Goal: Task Accomplishment & Management: Manage account settings

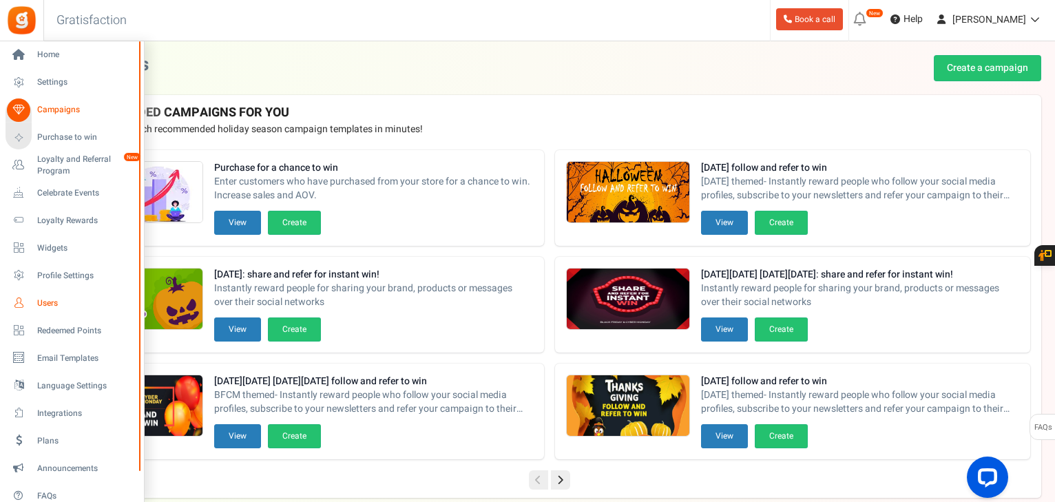
click at [50, 298] on span "Users" at bounding box center [85, 304] width 96 height 12
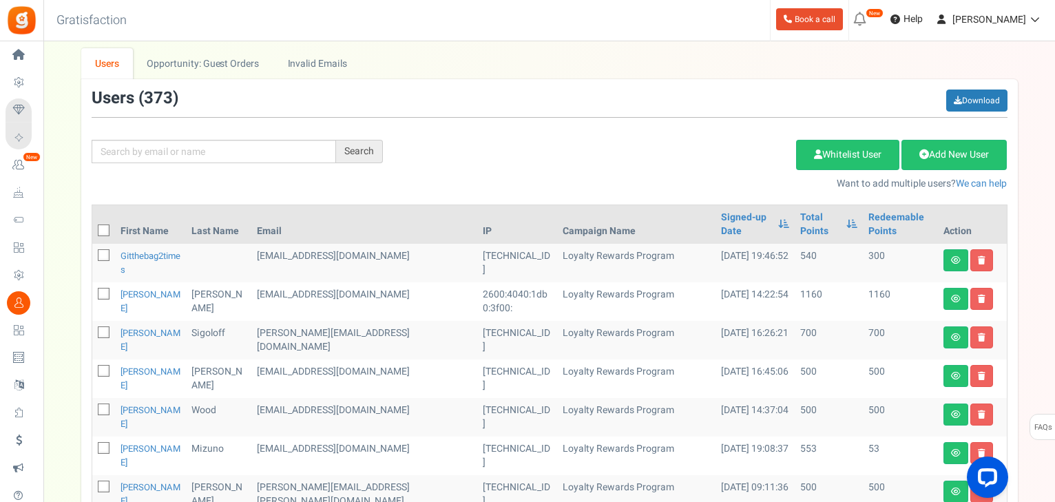
scroll to position [110, 0]
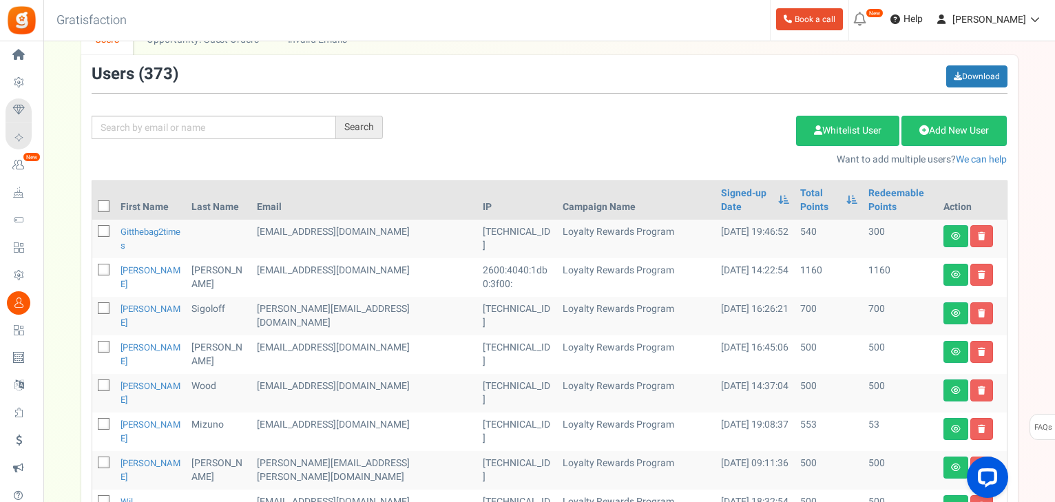
click at [106, 229] on icon at bounding box center [104, 231] width 9 height 9
click at [93, 229] on input "checkbox" at bounding box center [88, 232] width 9 height 9
checkbox input "true"
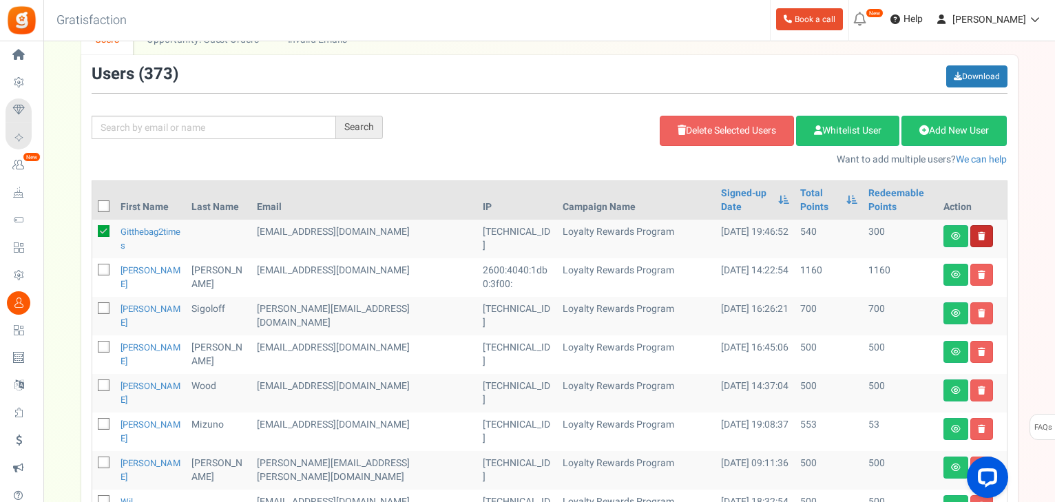
click at [983, 240] on link at bounding box center [981, 236] width 23 height 22
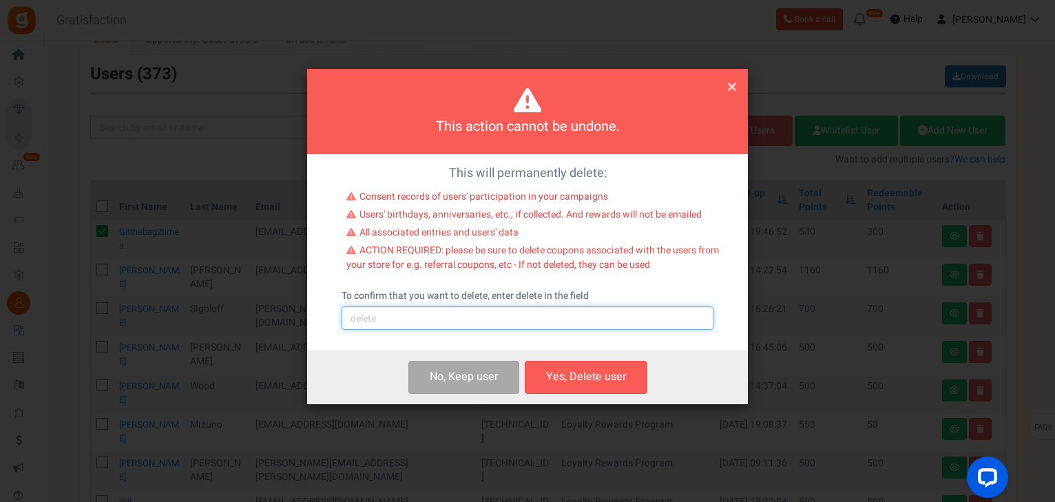
click at [363, 311] on input "text" at bounding box center [528, 317] width 372 height 23
type input "DELETE"
click at [730, 88] on span "×" at bounding box center [732, 87] width 10 height 26
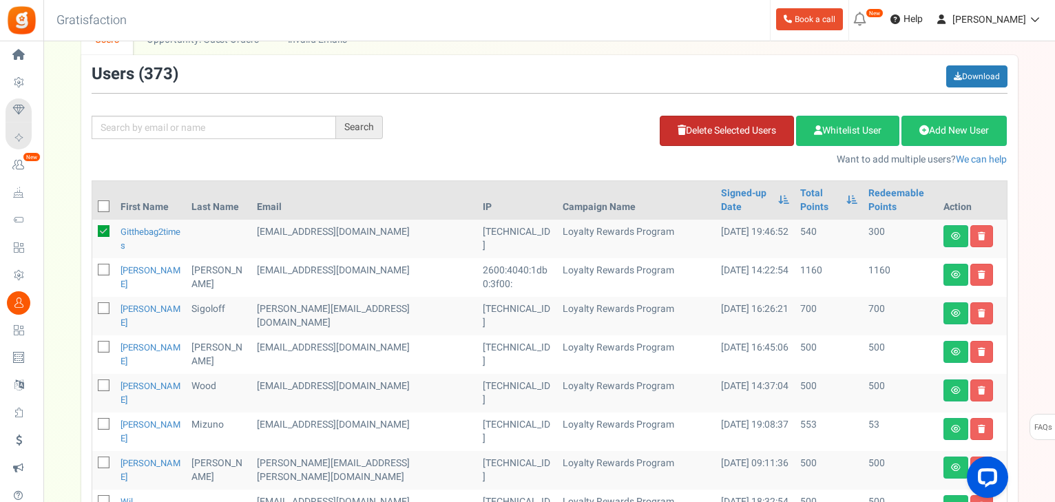
click at [678, 125] on icon at bounding box center [682, 130] width 8 height 10
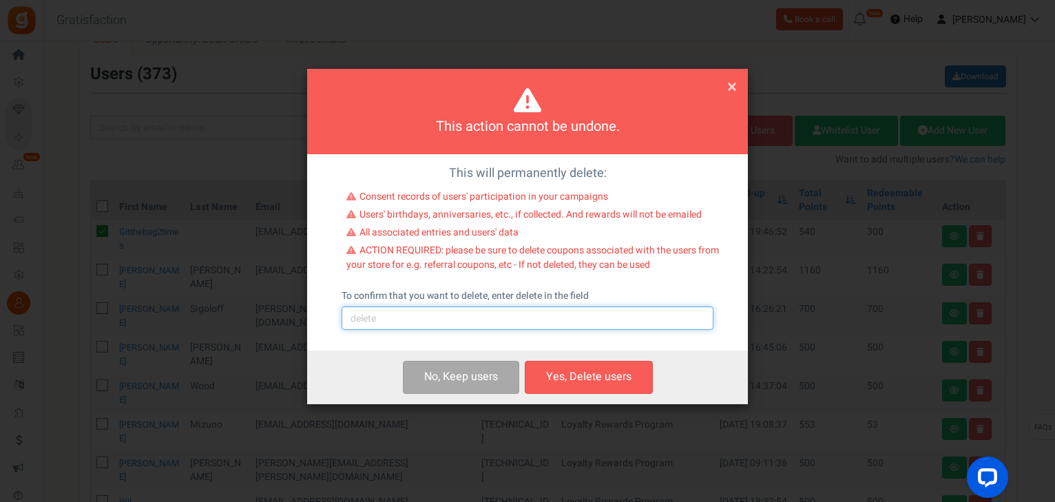
click at [410, 320] on input "text" at bounding box center [528, 317] width 372 height 23
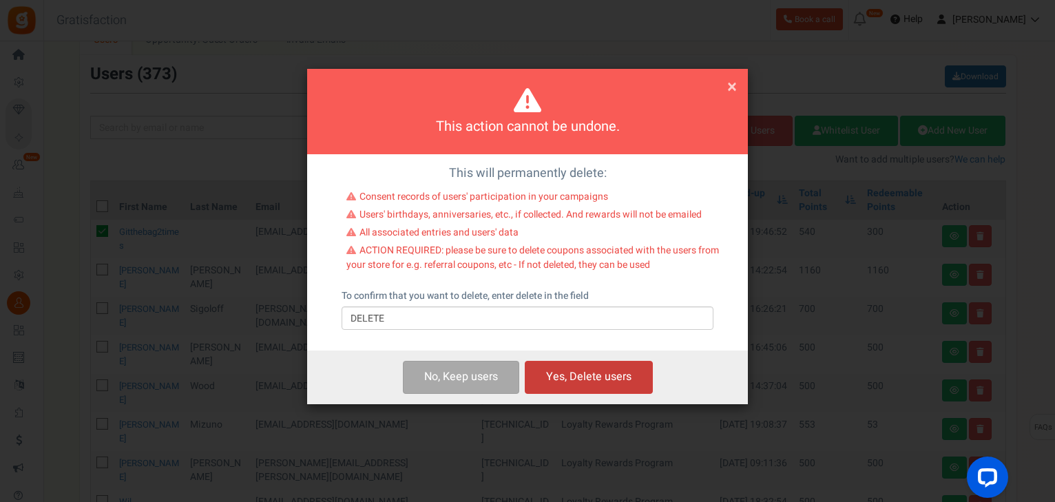
click at [564, 377] on button "Yes, Delete users" at bounding box center [589, 377] width 128 height 32
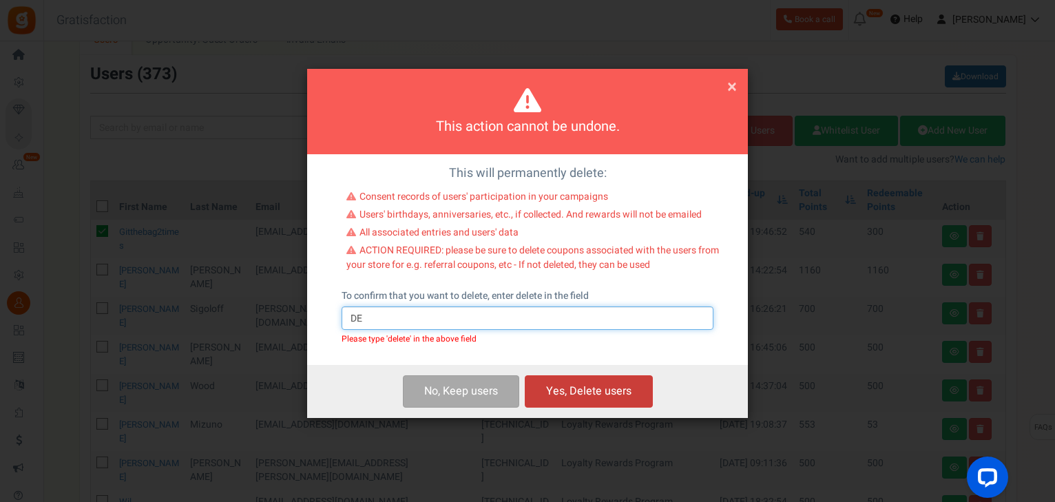
type input "D"
type input "delete"
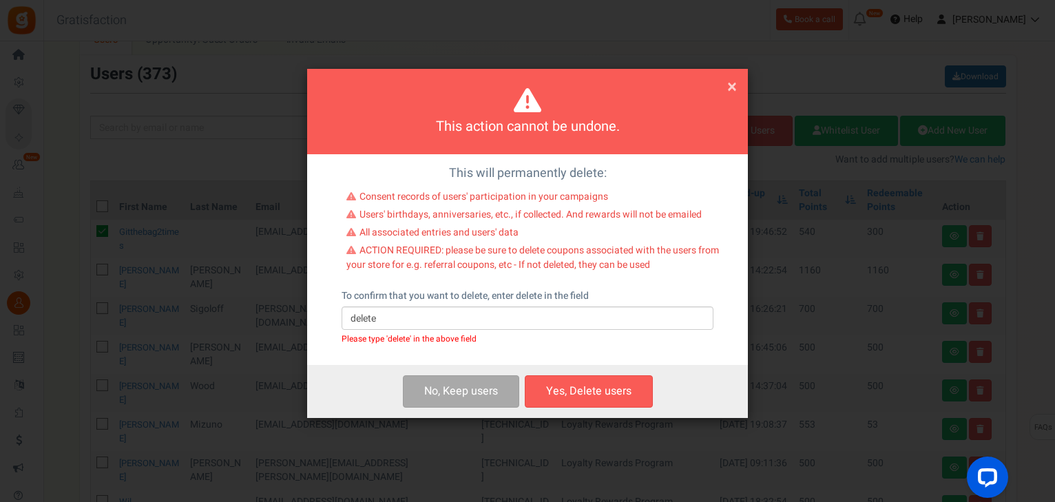
click at [587, 386] on button "Yes, Delete users" at bounding box center [589, 391] width 128 height 32
